Goal: Communication & Community: Ask a question

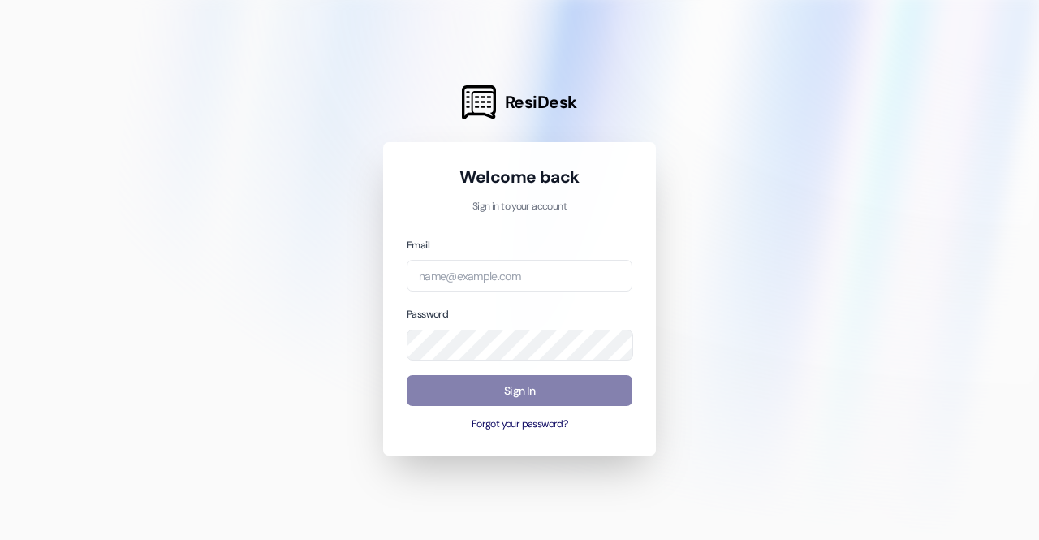
click at [131, 443] on div at bounding box center [519, 270] width 1039 height 540
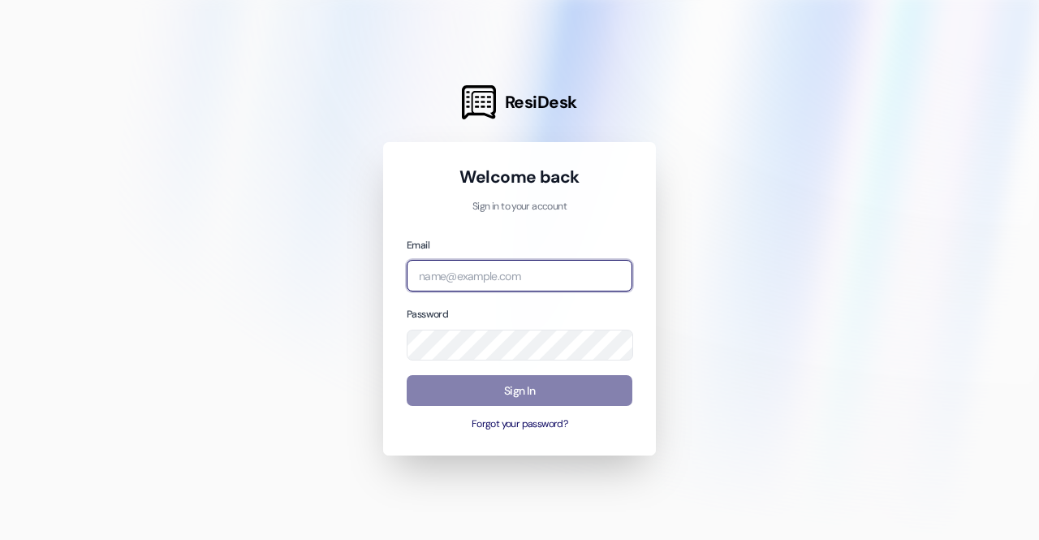
click at [499, 283] on input "email" at bounding box center [520, 276] width 226 height 32
type input "[EMAIL_ADDRESS][DOMAIN_NAME]"
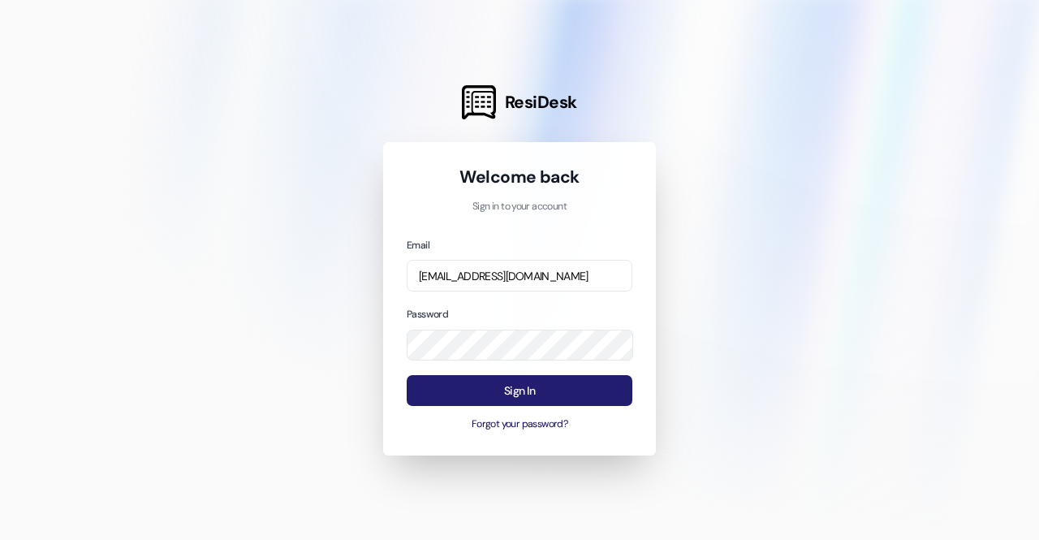
click at [581, 391] on button "Sign In" at bounding box center [520, 391] width 226 height 32
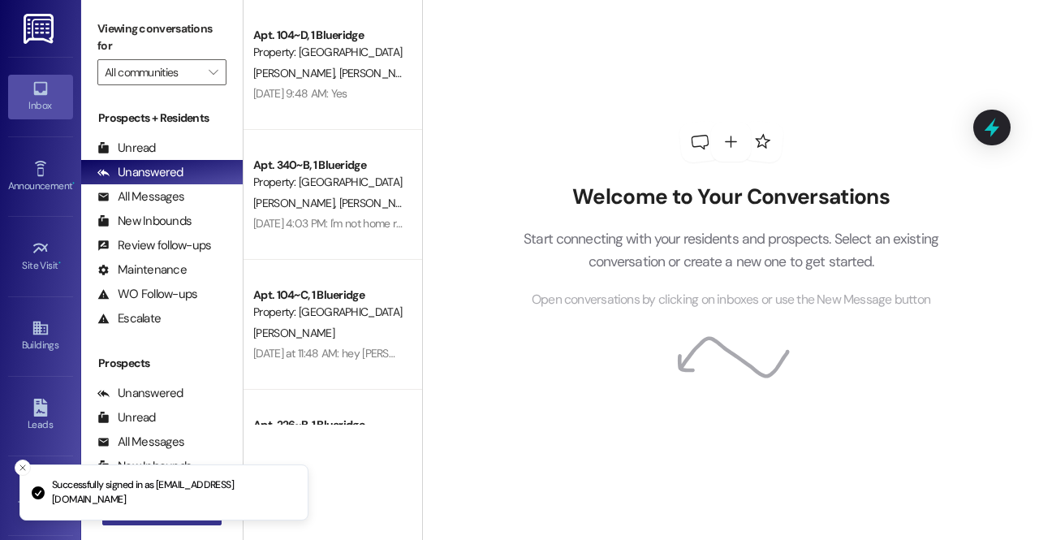
click at [130, 522] on button " New Message" at bounding box center [162, 512] width 120 height 26
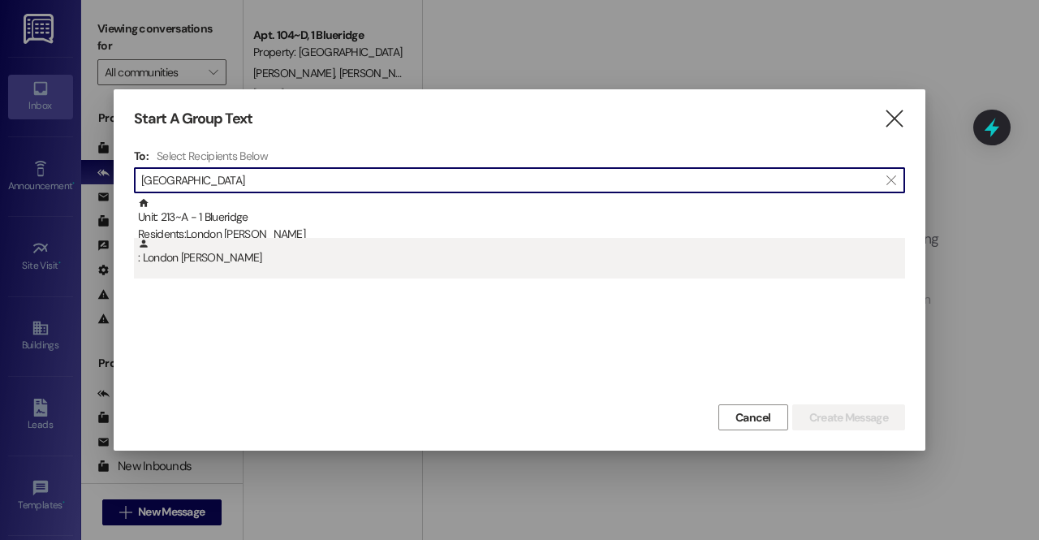
type input "[GEOGRAPHIC_DATA]"
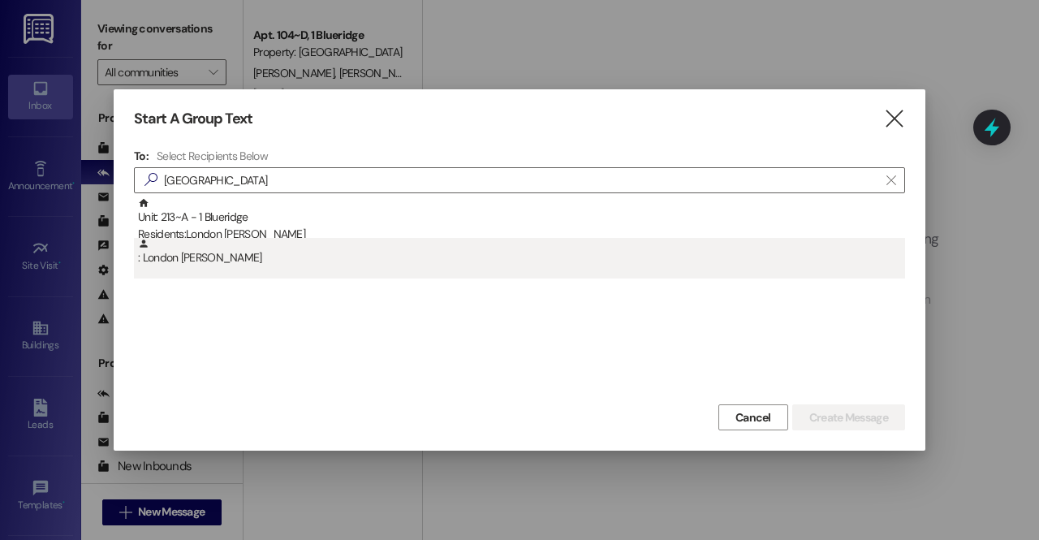
click at [270, 239] on div ": London [PERSON_NAME]" at bounding box center [521, 252] width 767 height 28
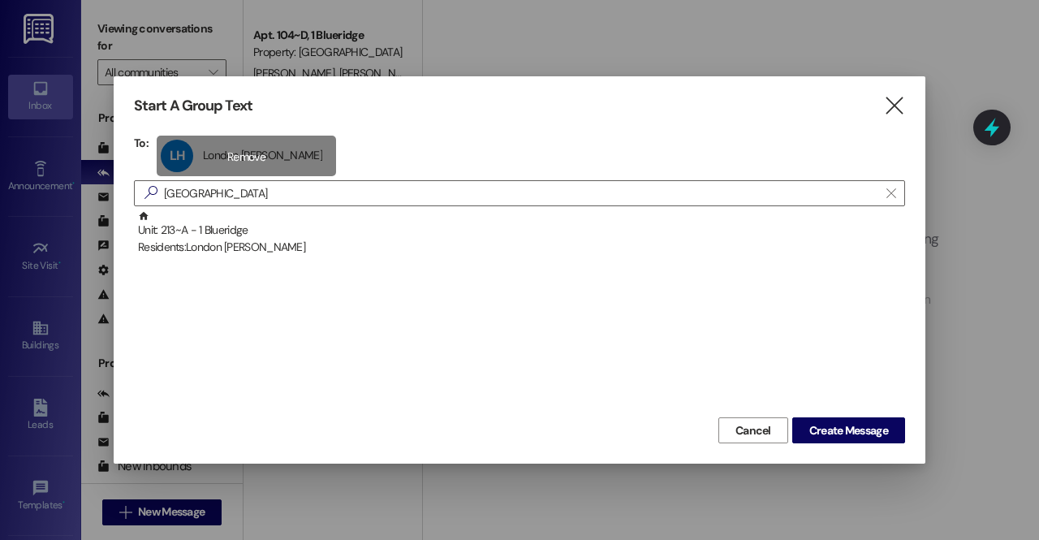
click at [252, 141] on div "LH London [PERSON_NAME] [GEOGRAPHIC_DATA] [PERSON_NAME] click to remove" at bounding box center [246, 156] width 179 height 41
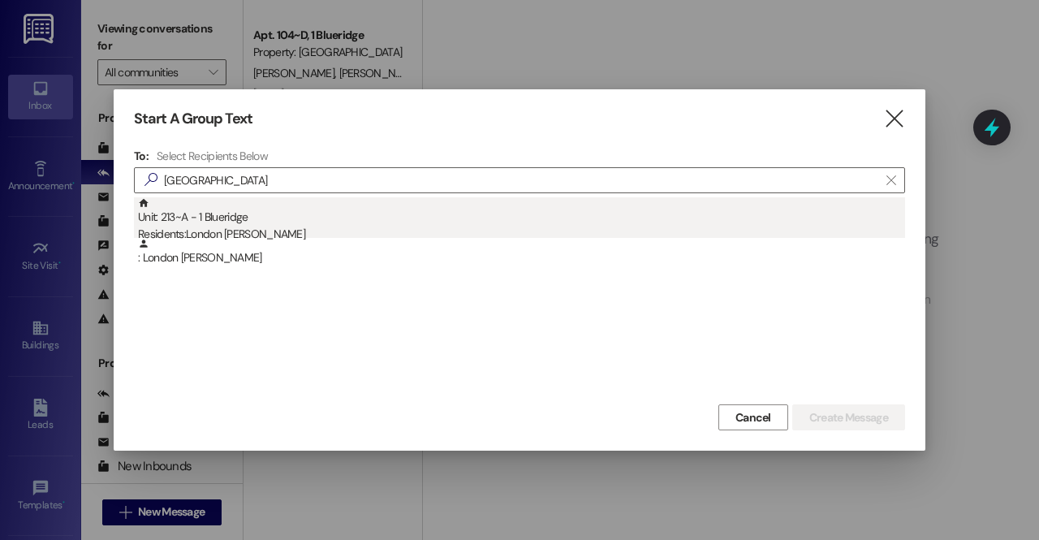
click at [270, 220] on div "Unit: 213~A - 1 Blueridge Residents: London [PERSON_NAME]" at bounding box center [521, 220] width 767 height 46
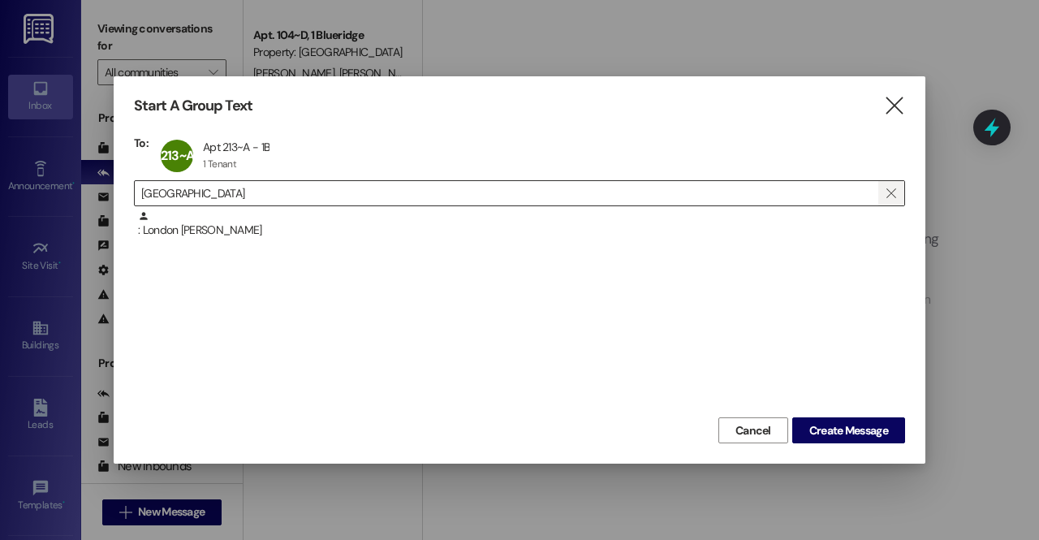
click at [888, 192] on icon "" at bounding box center [891, 193] width 9 height 13
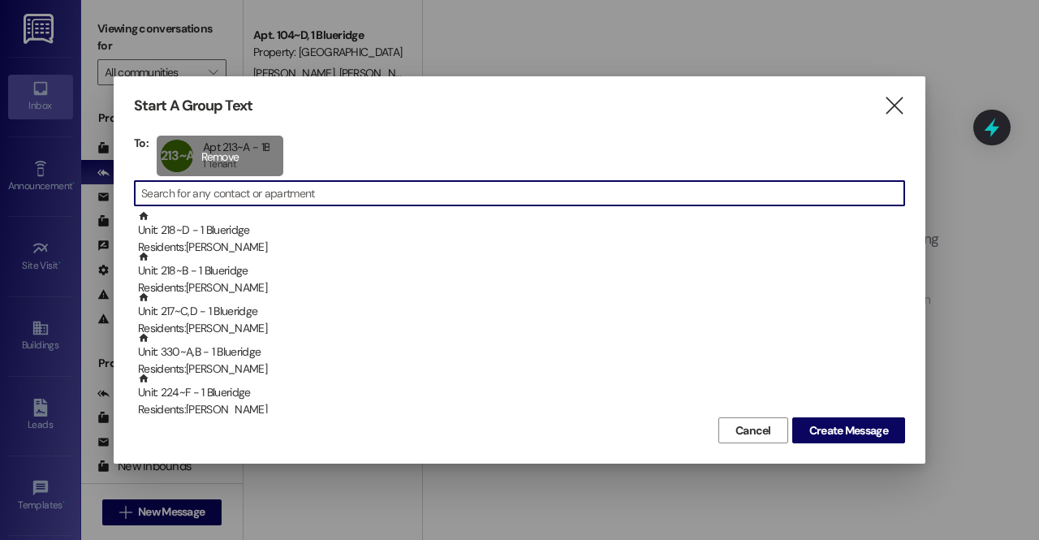
click at [270, 153] on div "213~A Apt 213~A - 1B Apt 213~A - 1B 1 Tenant 1 Tenant click to remove" at bounding box center [220, 156] width 127 height 41
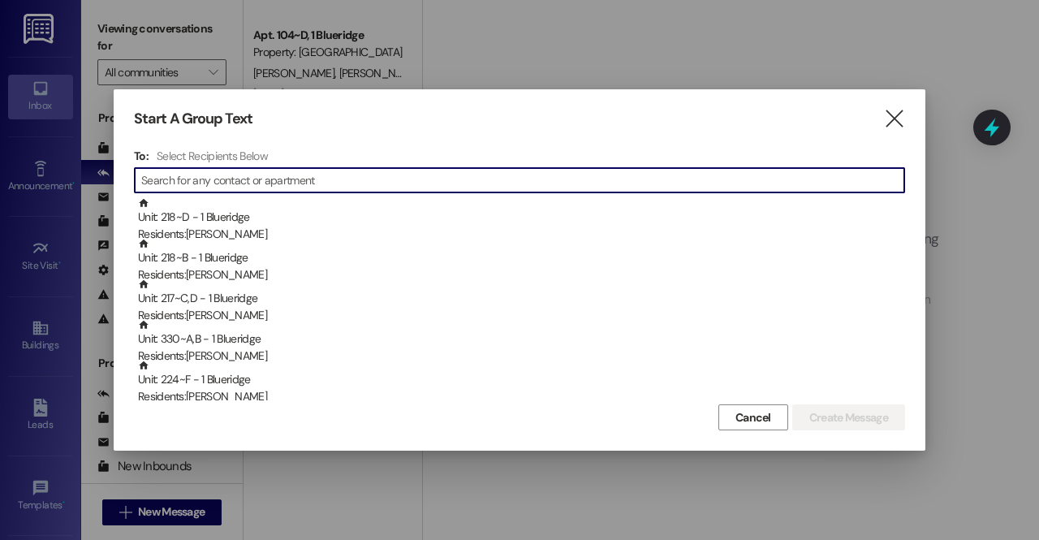
click at [271, 180] on input at bounding box center [522, 180] width 763 height 23
type input "mcmu"
click at [905, 116] on icon "" at bounding box center [895, 118] width 22 height 17
